Goal: Transaction & Acquisition: Purchase product/service

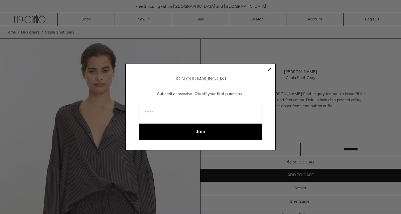
click at [269, 67] on circle "Close dialog" at bounding box center [270, 69] width 6 height 6
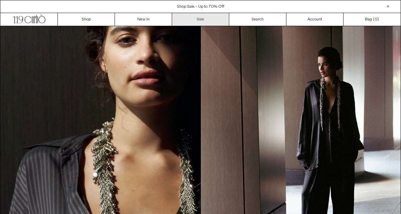
click at [206, 20] on link "Sale" at bounding box center [200, 19] width 57 height 13
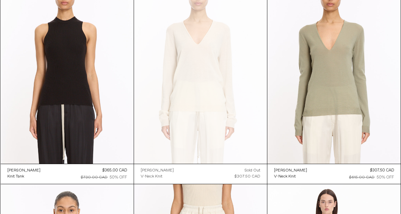
scroll to position [4037, 0]
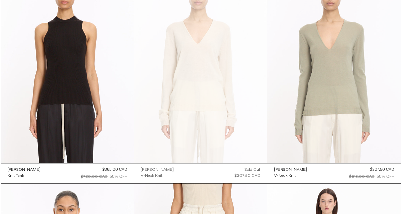
click at [342, 63] on at bounding box center [333, 63] width 133 height 200
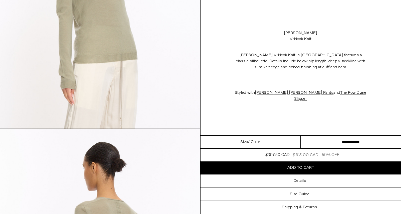
scroll to position [369, 0]
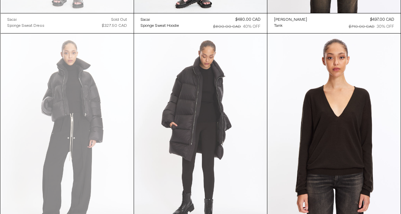
scroll to position [11448, 0]
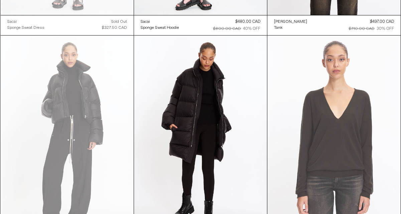
click at [335, 123] on at bounding box center [333, 135] width 133 height 200
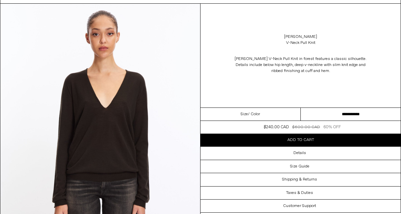
scroll to position [39, 0]
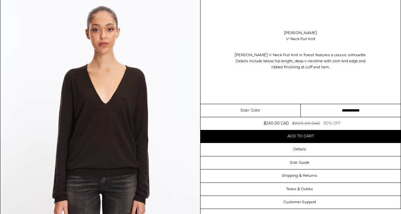
click at [355, 112] on select "**********" at bounding box center [351, 110] width 100 height 13
select select "**********"
click at [301, 104] on select "**********" at bounding box center [351, 110] width 100 height 13
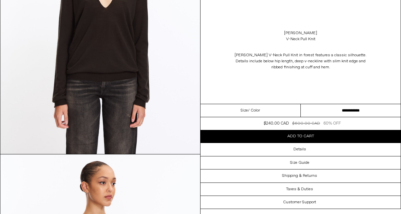
scroll to position [0, 0]
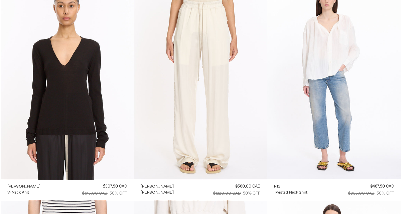
scroll to position [4251, 0]
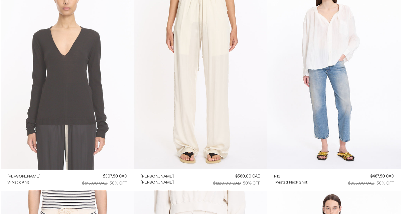
click at [96, 114] on at bounding box center [67, 70] width 133 height 200
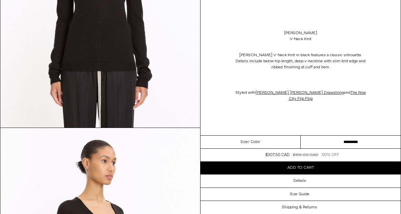
scroll to position [183, 0]
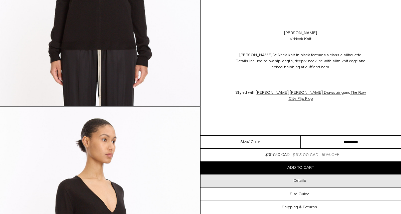
click at [289, 174] on div "Details" at bounding box center [301, 180] width 200 height 13
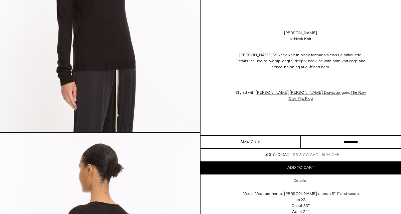
scroll to position [406, 0]
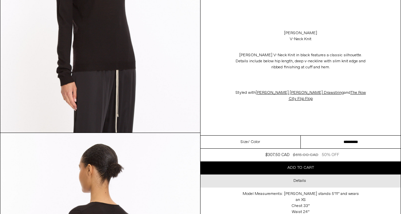
click at [296, 178] on h3 "Details" at bounding box center [299, 180] width 13 height 5
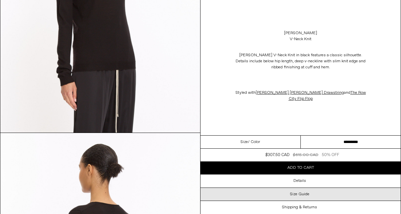
click at [304, 191] on h3 "Size Guide" at bounding box center [299, 193] width 19 height 5
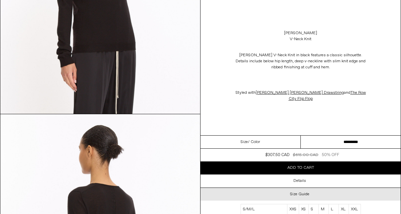
scroll to position [420, 0]
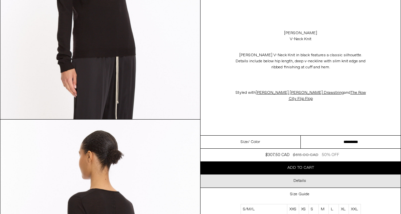
click at [300, 178] on h3 "Details" at bounding box center [299, 180] width 13 height 5
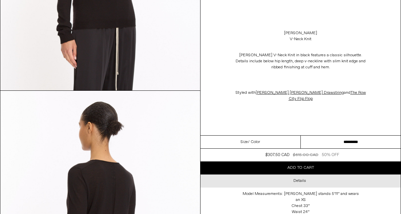
scroll to position [453, 0]
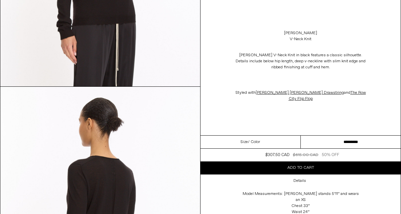
click at [330, 135] on select "**********" at bounding box center [351, 141] width 100 height 13
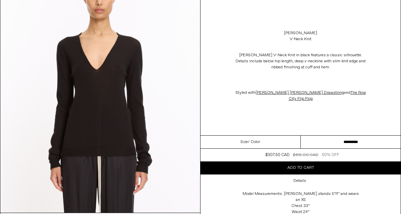
scroll to position [78, 0]
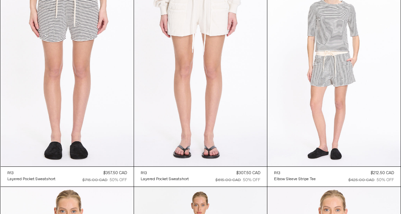
scroll to position [4475, 0]
